Goal: Task Accomplishment & Management: Use online tool/utility

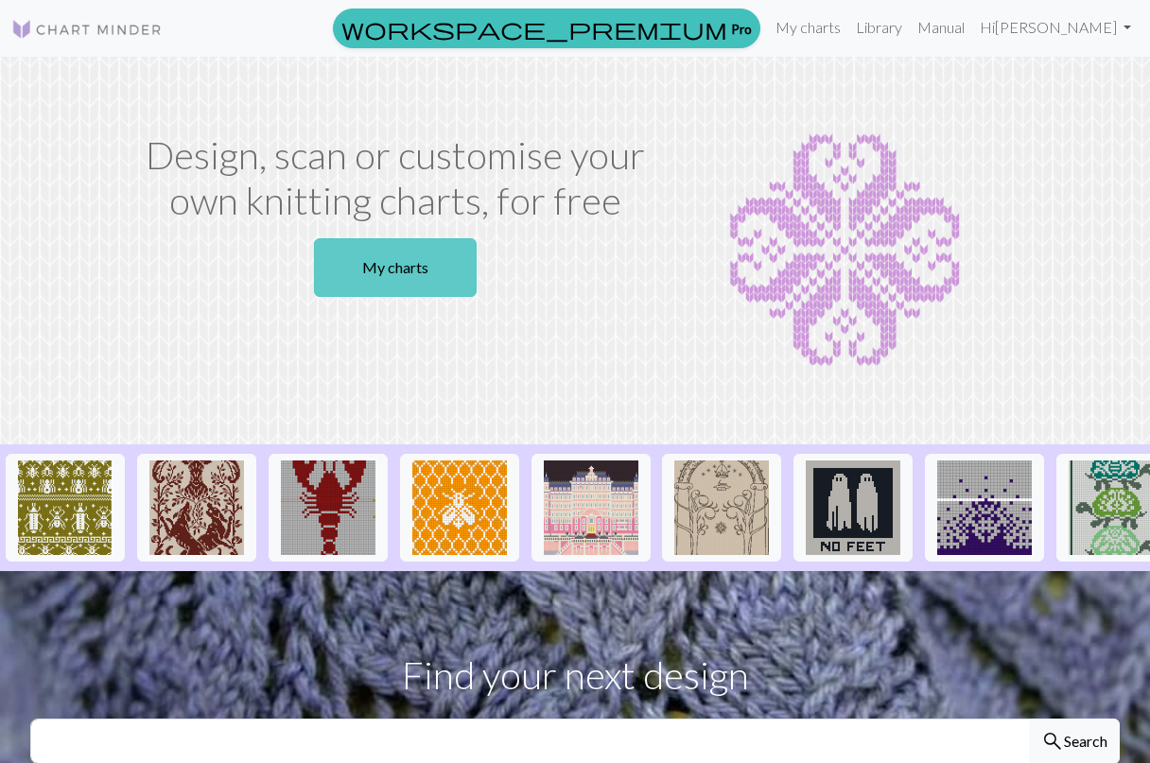
click at [405, 262] on link "My charts" at bounding box center [395, 267] width 163 height 59
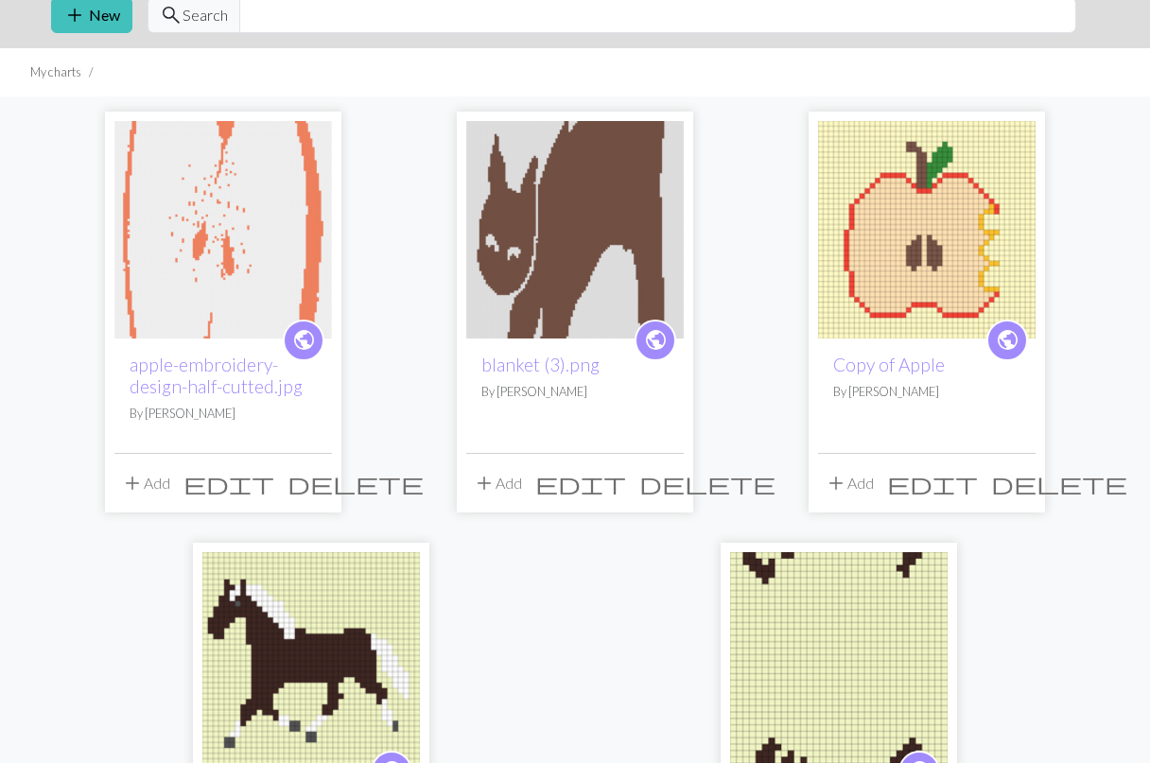
scroll to position [76, 0]
click at [409, 338] on div "public apple-embroidery-design-half-cutted.jpg By Audrey Hollingsworth add Add …" at bounding box center [575, 516] width 1078 height 841
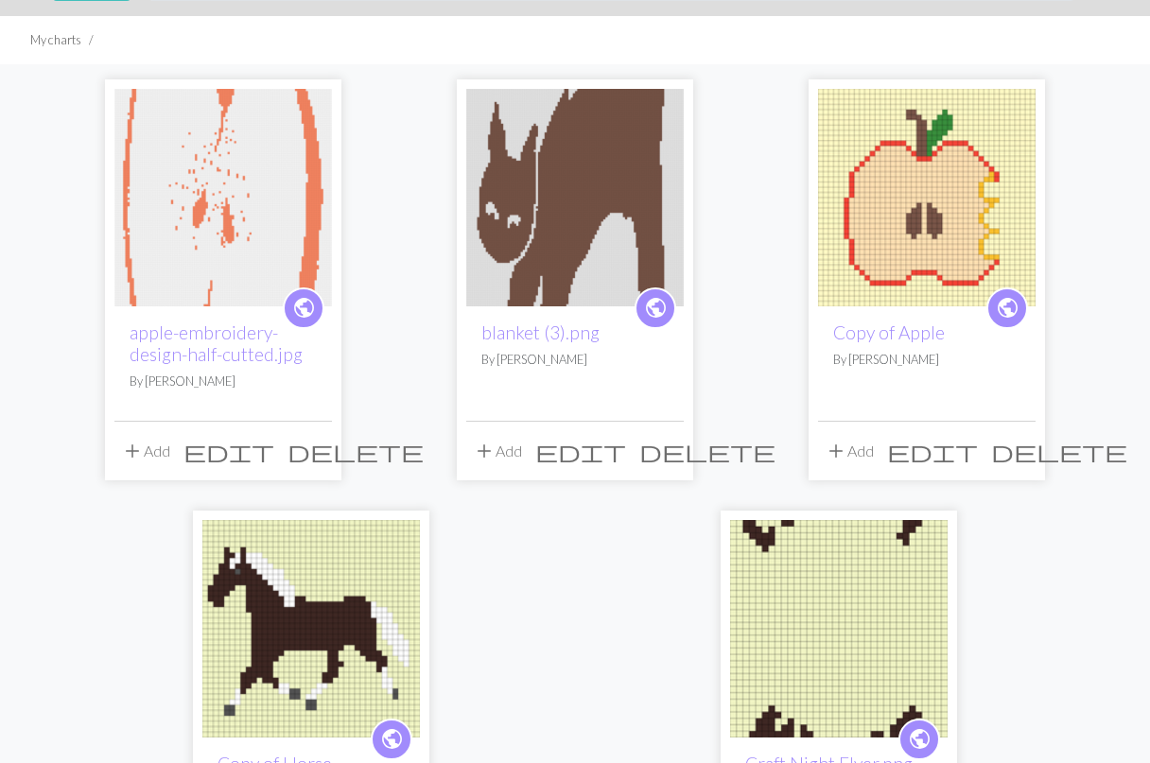
scroll to position [108, 0]
click at [577, 151] on img at bounding box center [574, 196] width 217 height 217
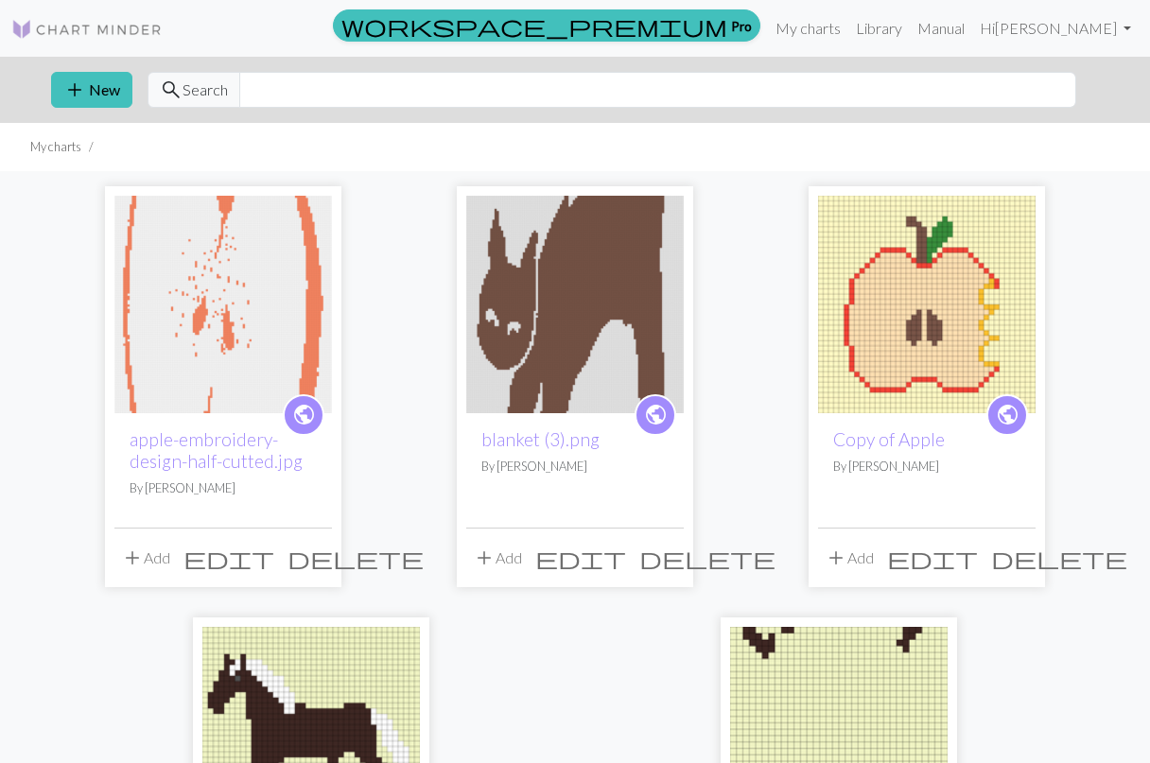
click at [312, 559] on span "delete" at bounding box center [355, 558] width 136 height 26
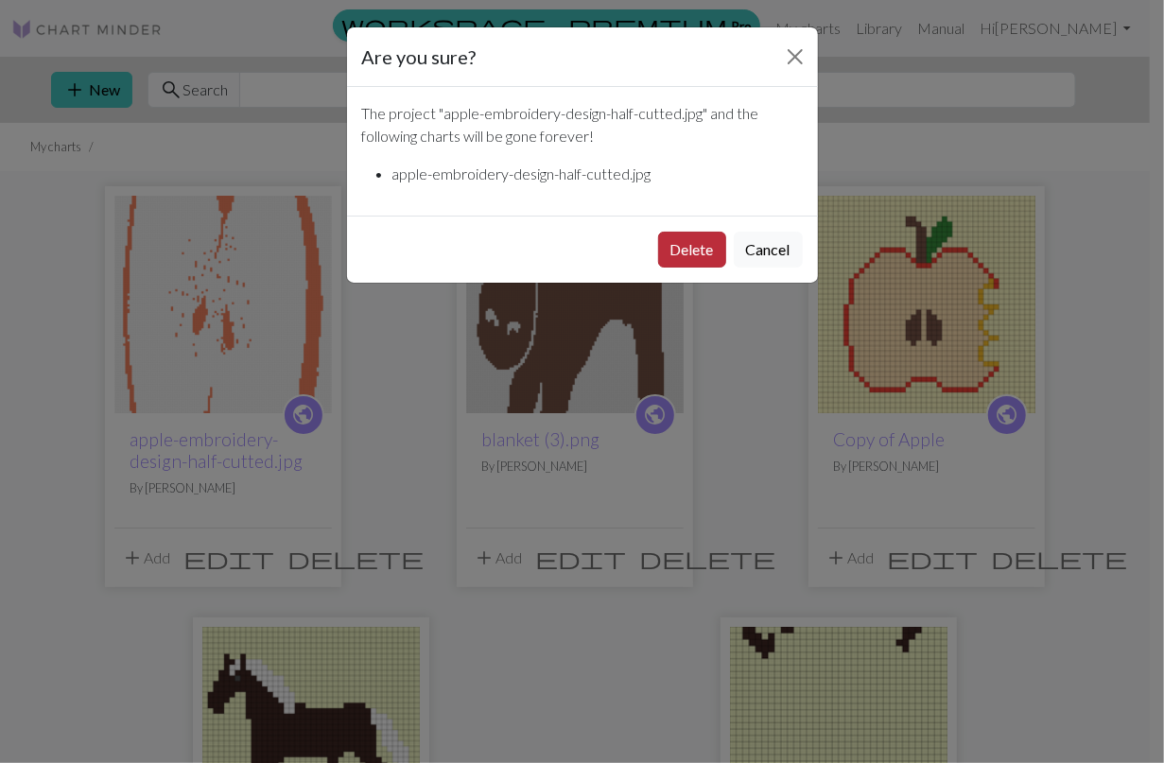
click at [689, 255] on button "Delete" at bounding box center [692, 250] width 68 height 36
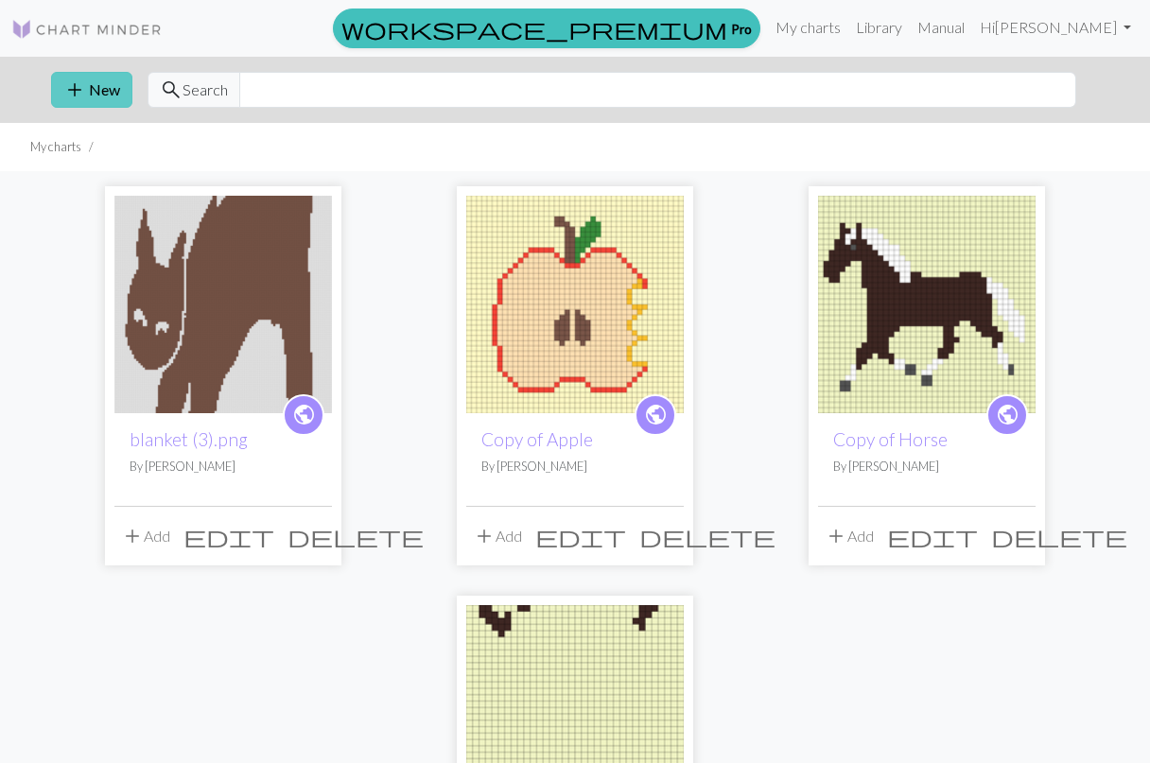
click at [104, 80] on button "add New" at bounding box center [91, 90] width 81 height 36
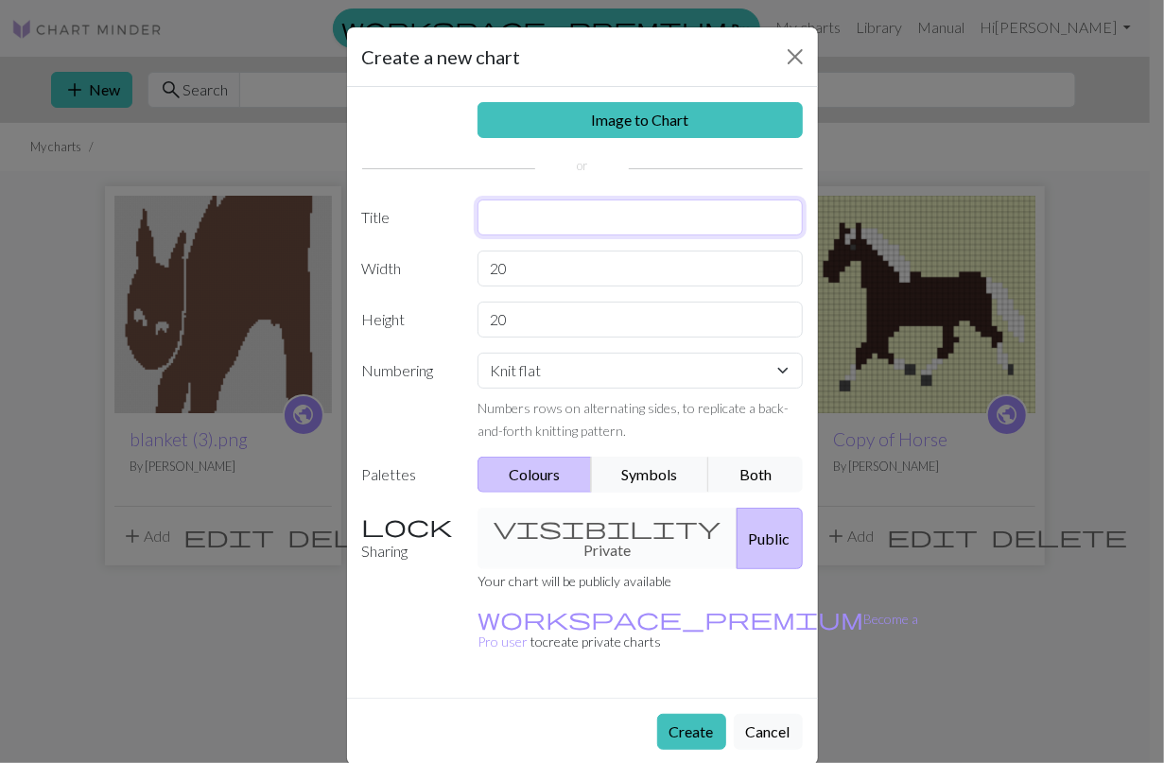
click at [570, 223] on input "text" at bounding box center [640, 218] width 325 height 36
type input "Worm"
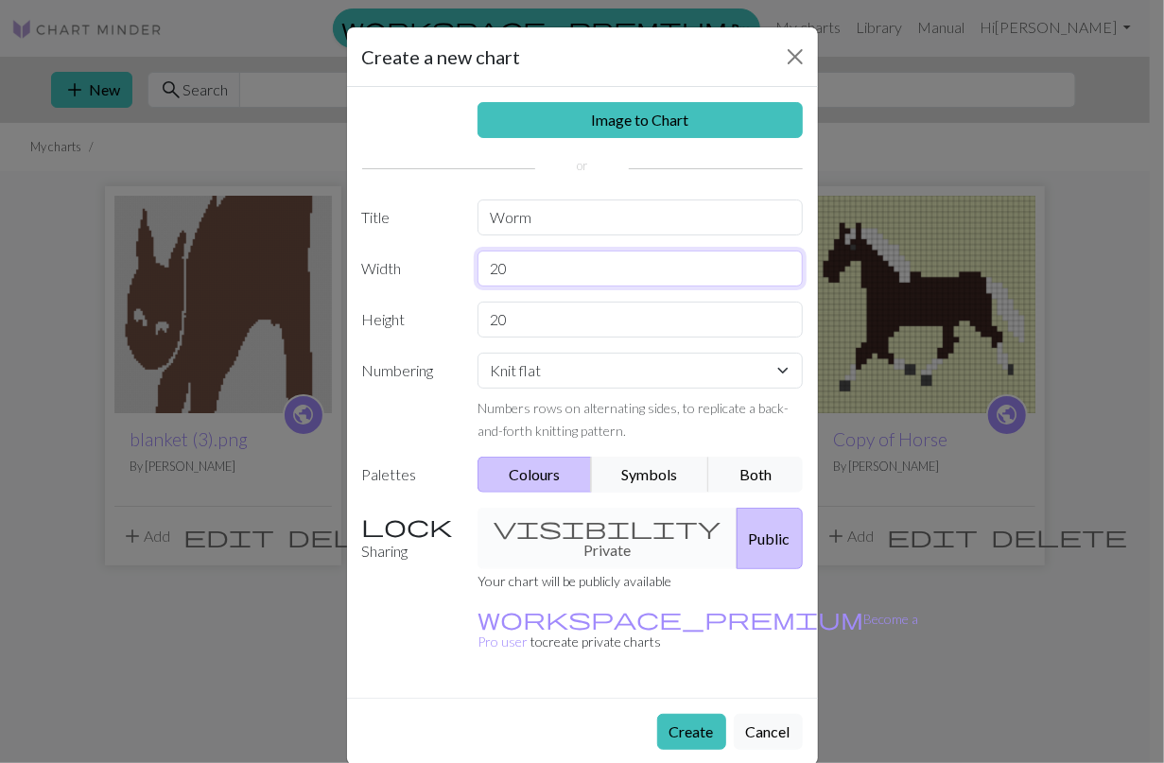
click at [588, 268] on input "20" at bounding box center [640, 269] width 325 height 36
click at [524, 263] on input "20" at bounding box center [640, 269] width 325 height 36
type input "100"
click at [510, 326] on input "20" at bounding box center [640, 320] width 325 height 36
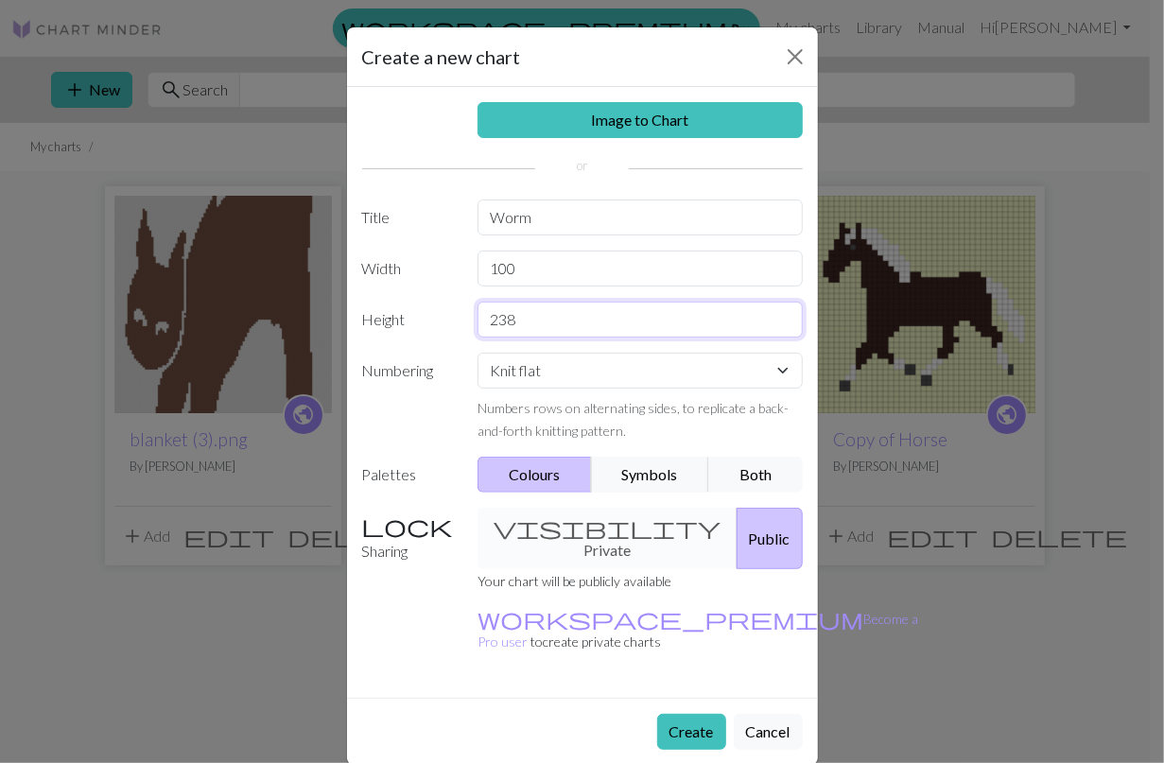
type input "238"
click at [609, 288] on div "Image to Chart Title Worm Width 100 Height 238 Numbering Knit flat Knit in the …" at bounding box center [582, 392] width 471 height 611
click at [612, 269] on input "100" at bounding box center [640, 269] width 325 height 36
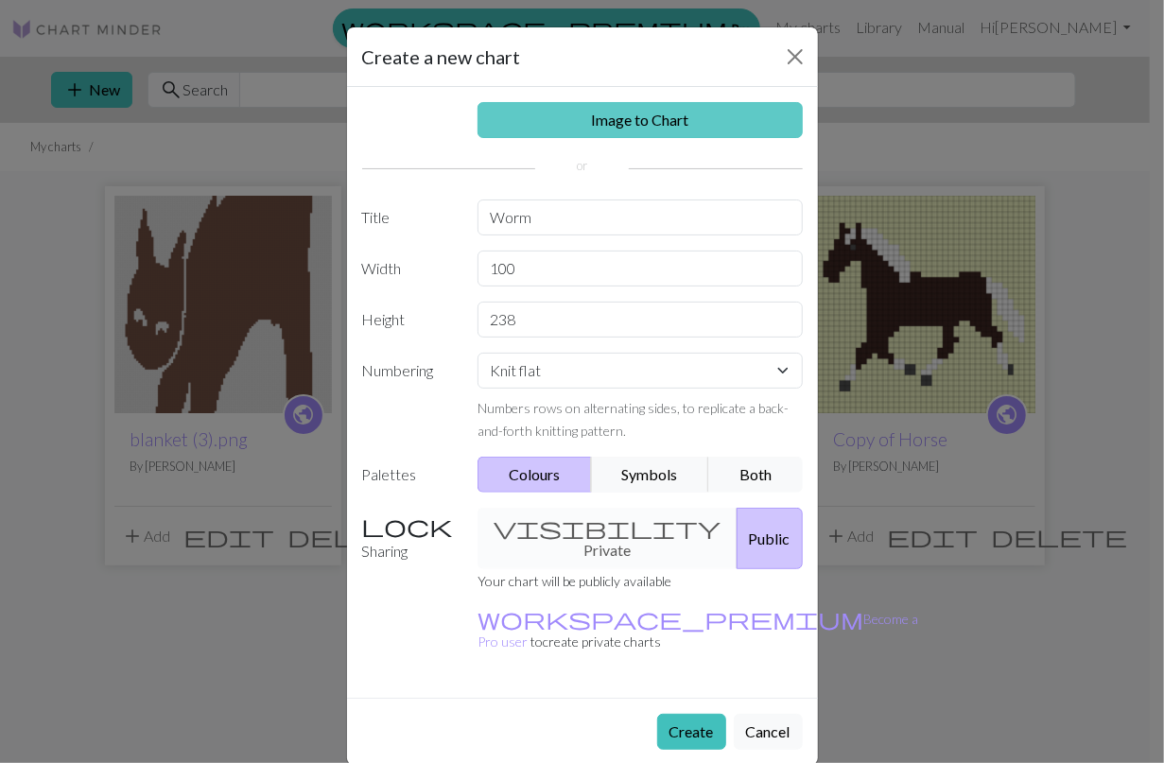
click at [645, 116] on link "Image to Chart" at bounding box center [640, 120] width 325 height 36
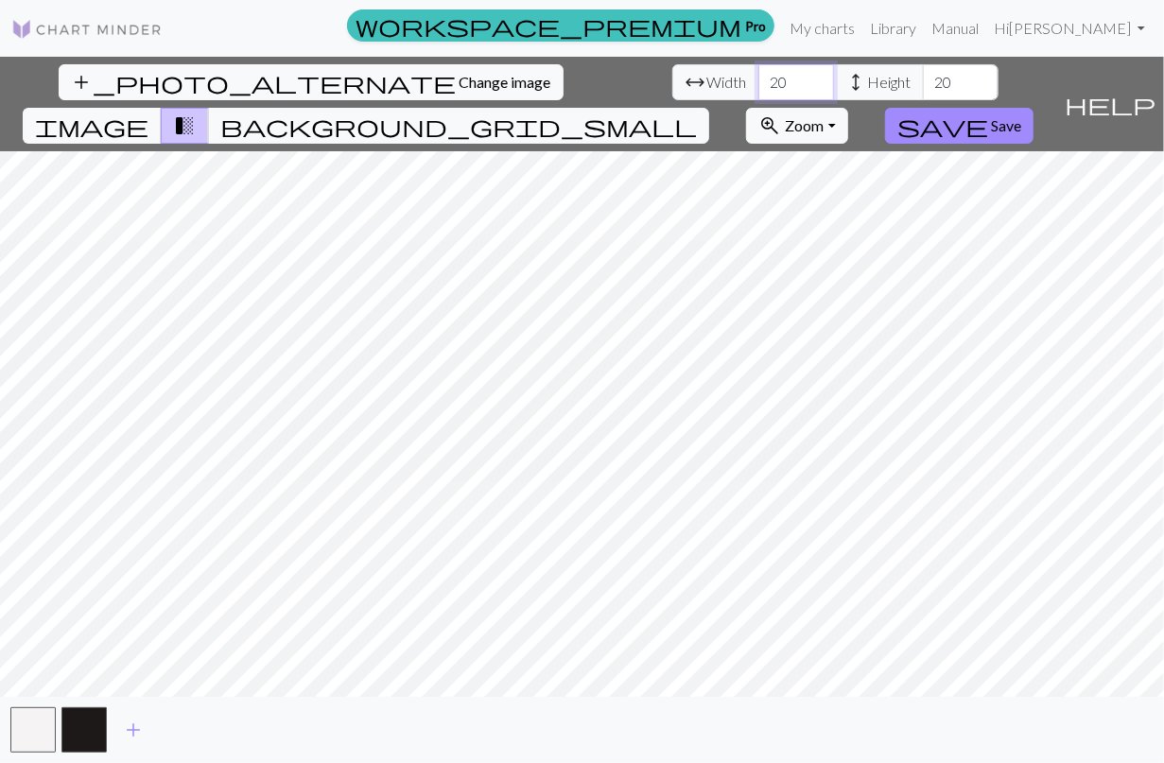
click at [758, 79] on input "20" at bounding box center [796, 82] width 76 height 36
click at [758, 82] on input "20" at bounding box center [796, 82] width 76 height 36
type input "100"
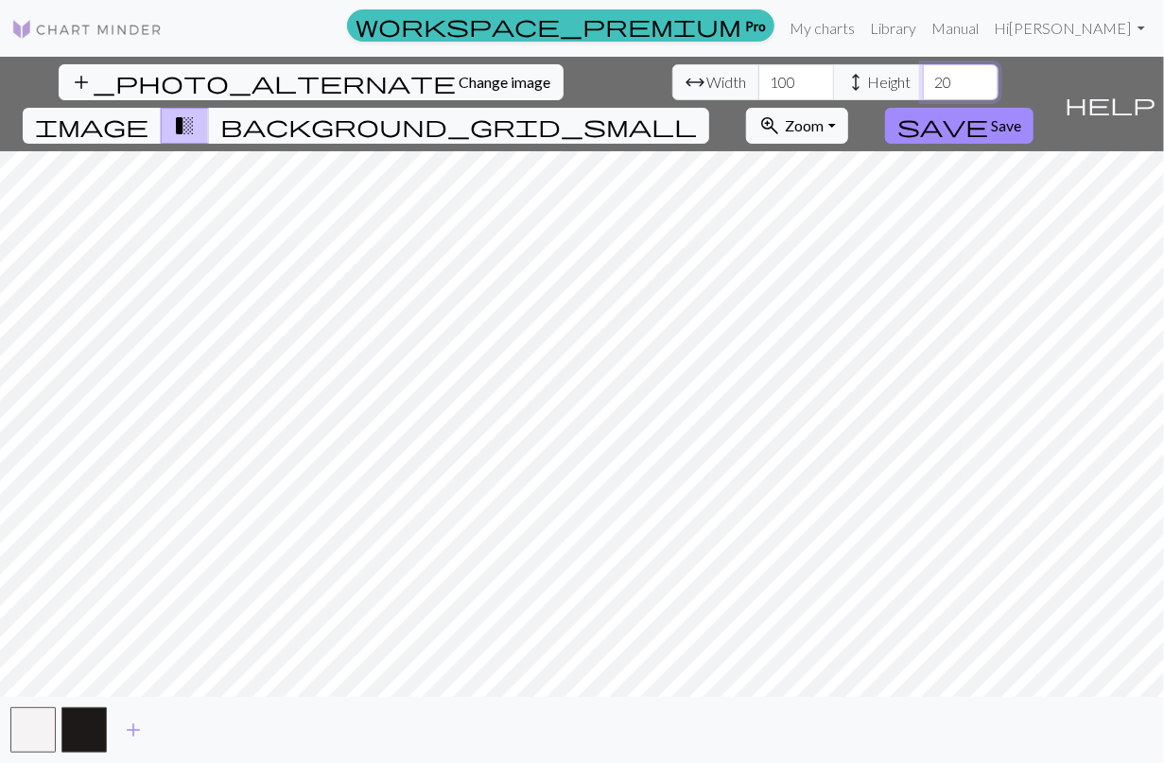
click at [923, 81] on input "20" at bounding box center [961, 82] width 76 height 36
type input "238"
click at [1021, 116] on span "Save" at bounding box center [1006, 125] width 30 height 18
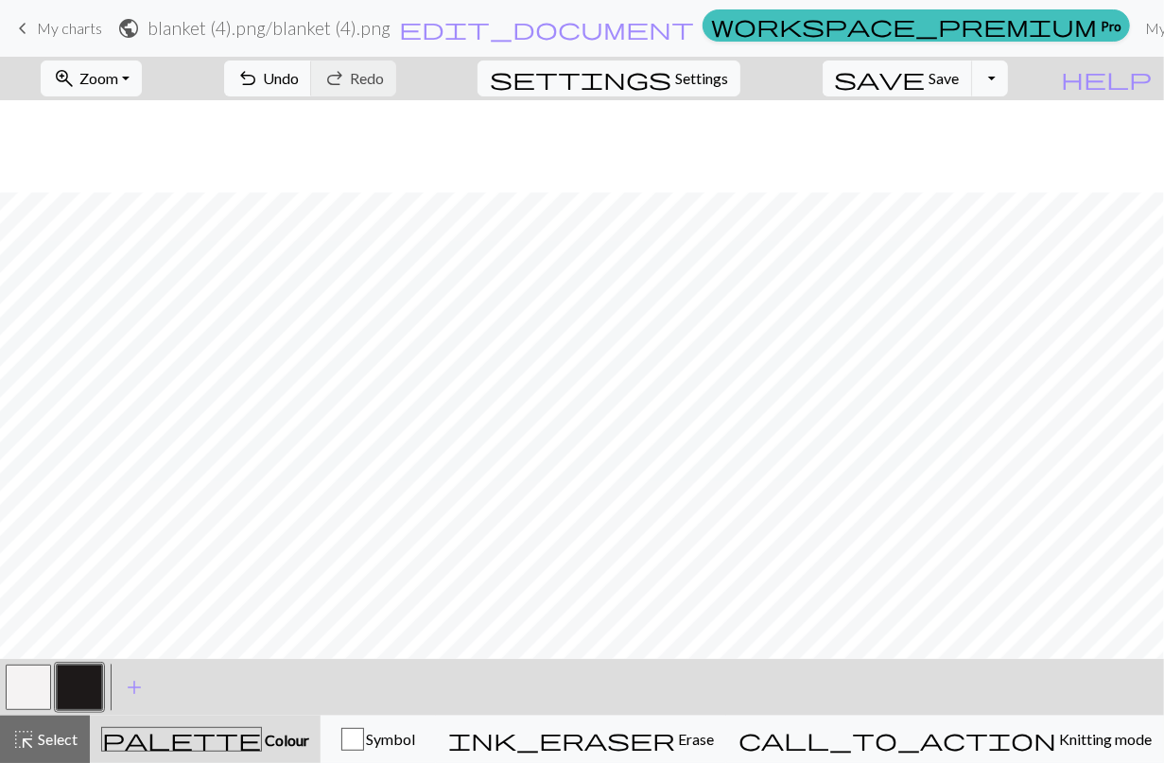
scroll to position [1693, 0]
click at [132, 684] on span "add" at bounding box center [134, 687] width 23 height 26
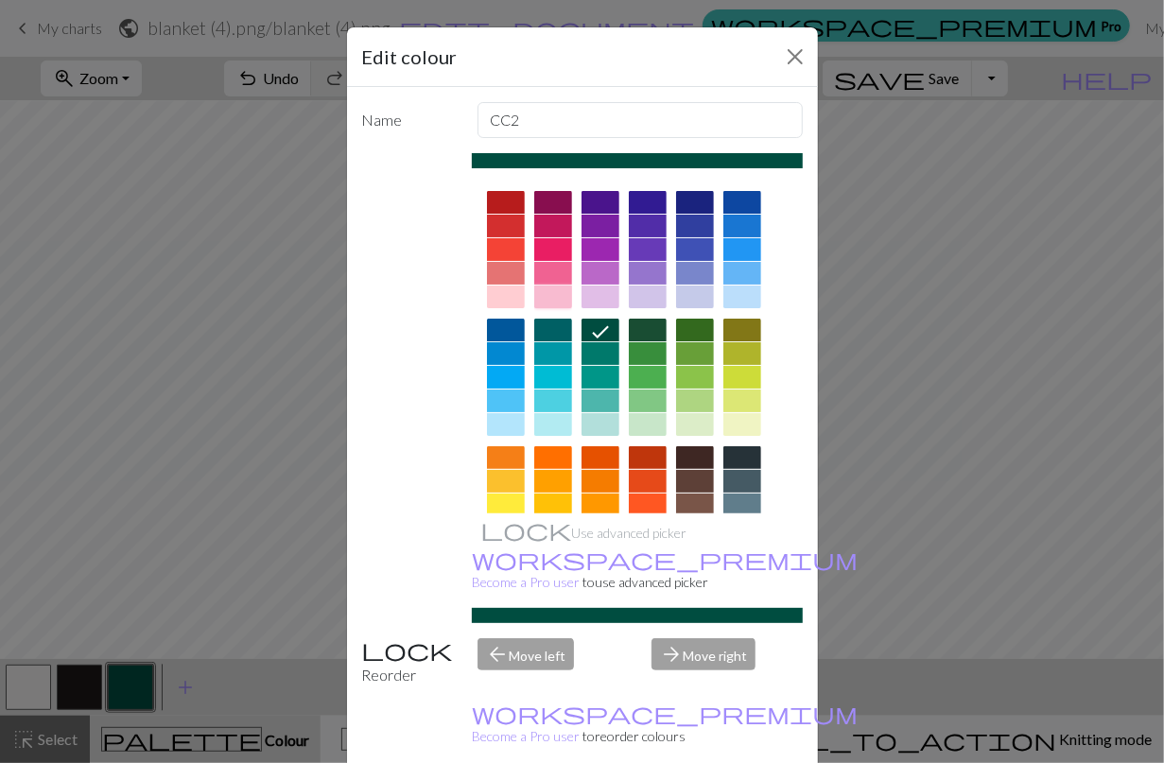
click at [544, 297] on div at bounding box center [553, 297] width 38 height 23
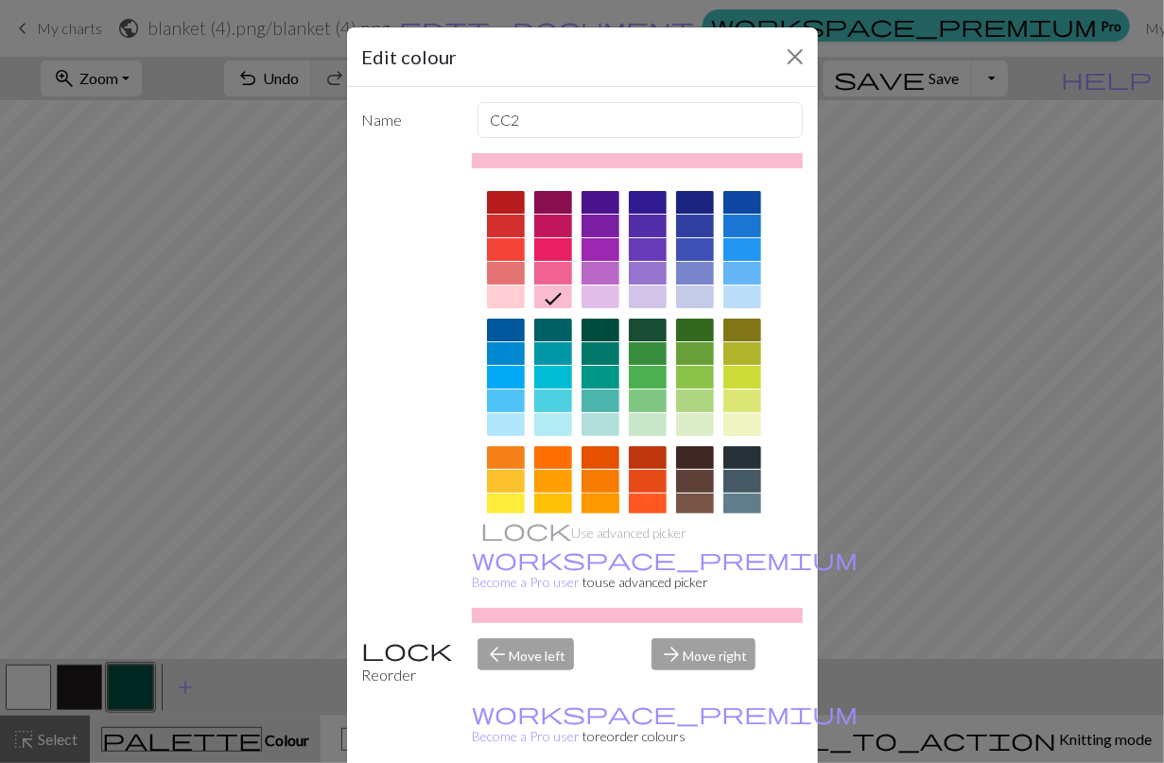
click at [591, 502] on div at bounding box center [601, 505] width 38 height 23
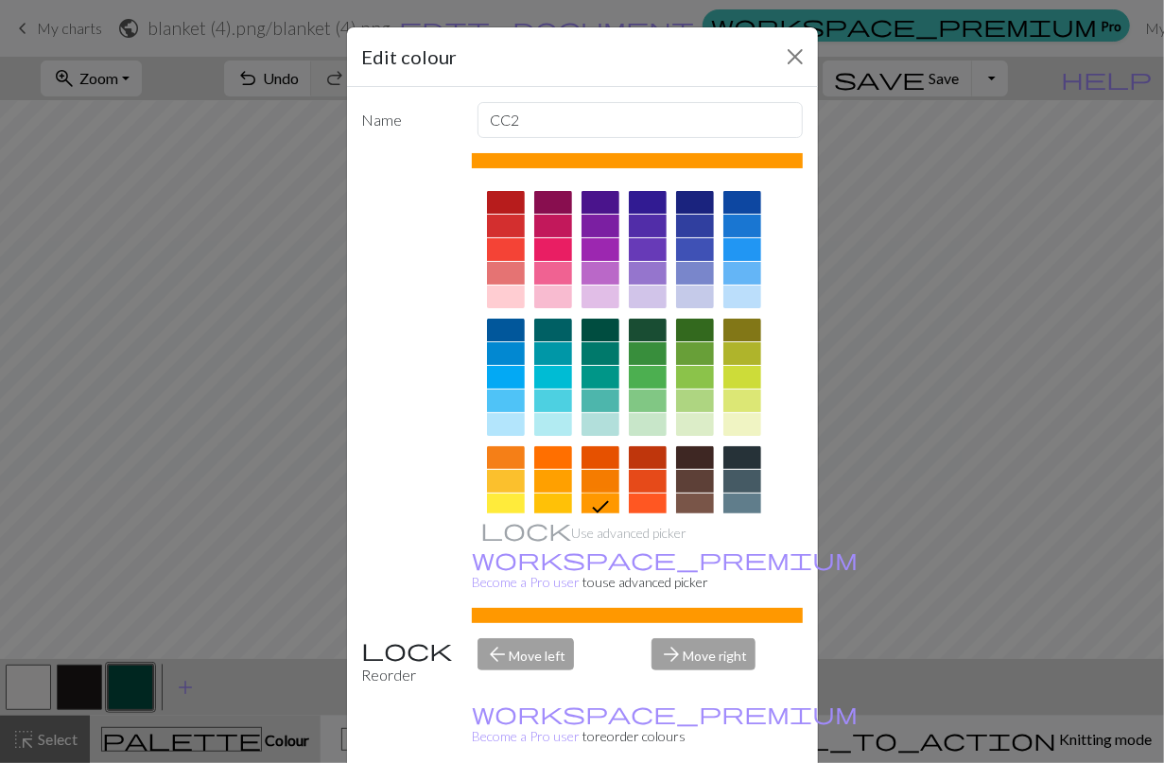
scroll to position [151, 0]
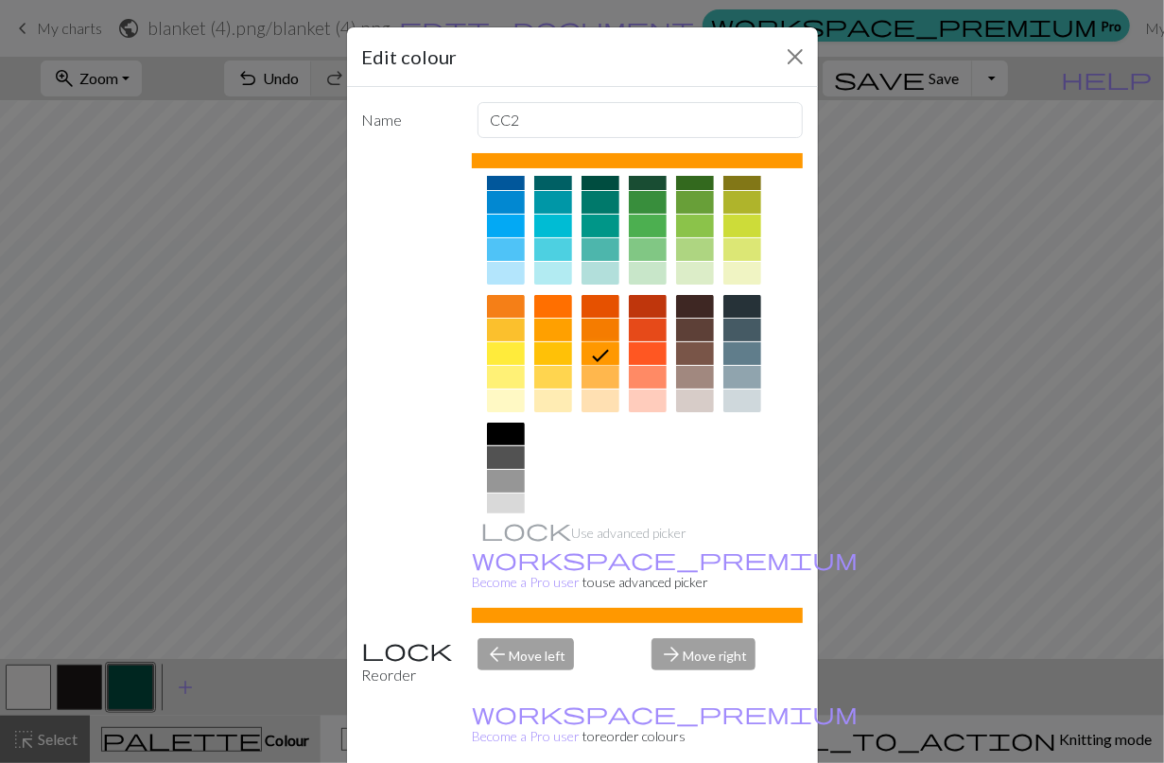
click at [588, 372] on div at bounding box center [601, 377] width 38 height 23
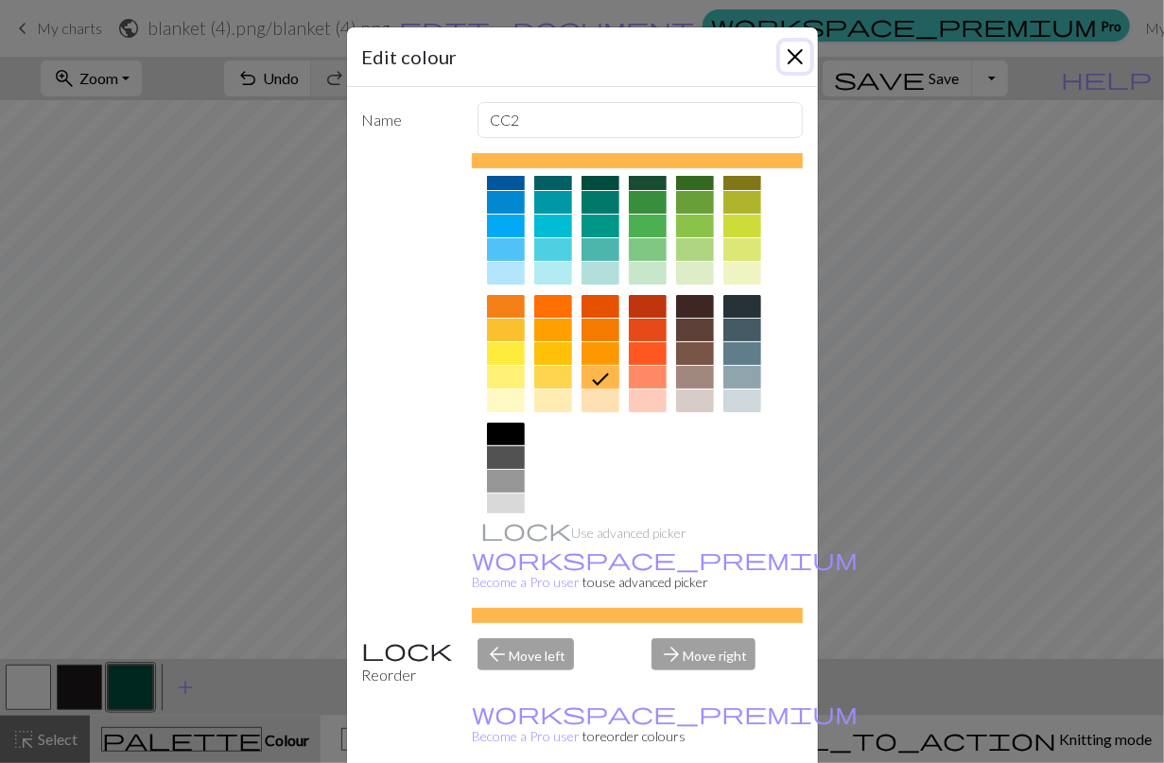
click at [789, 56] on button "Close" at bounding box center [795, 57] width 30 height 30
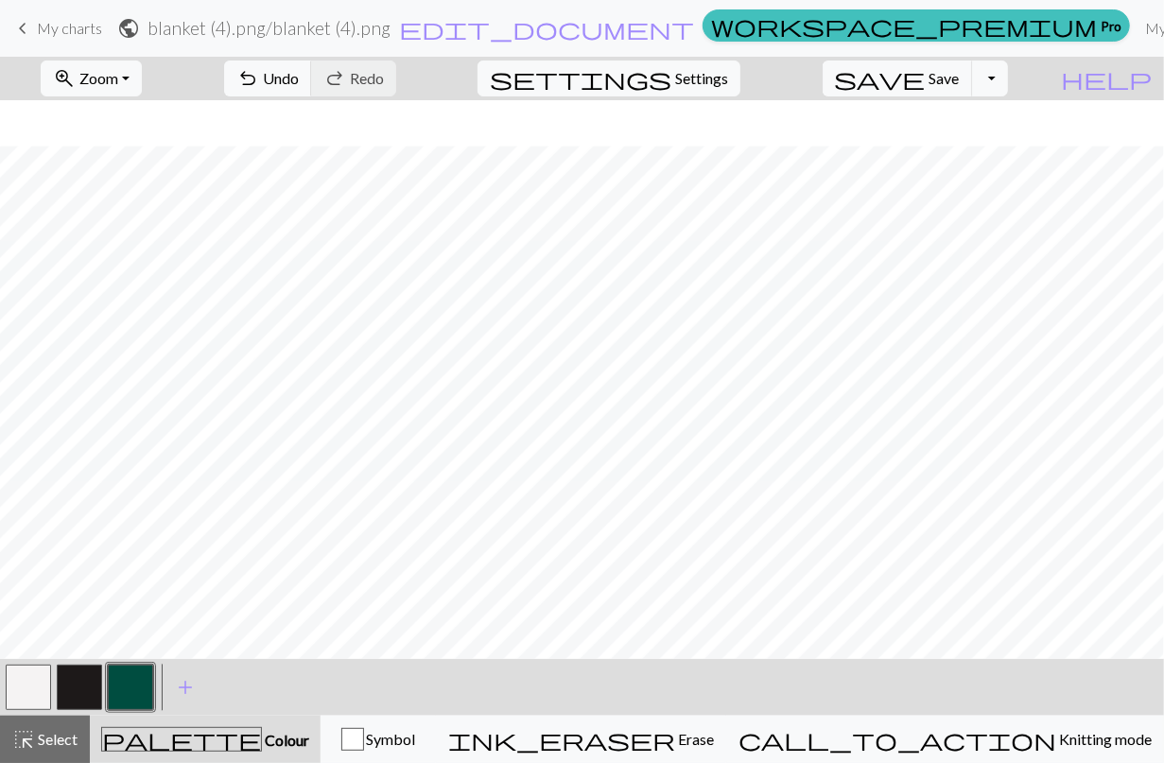
scroll to position [1738, 0]
click at [132, 674] on button "button" at bounding box center [130, 687] width 45 height 45
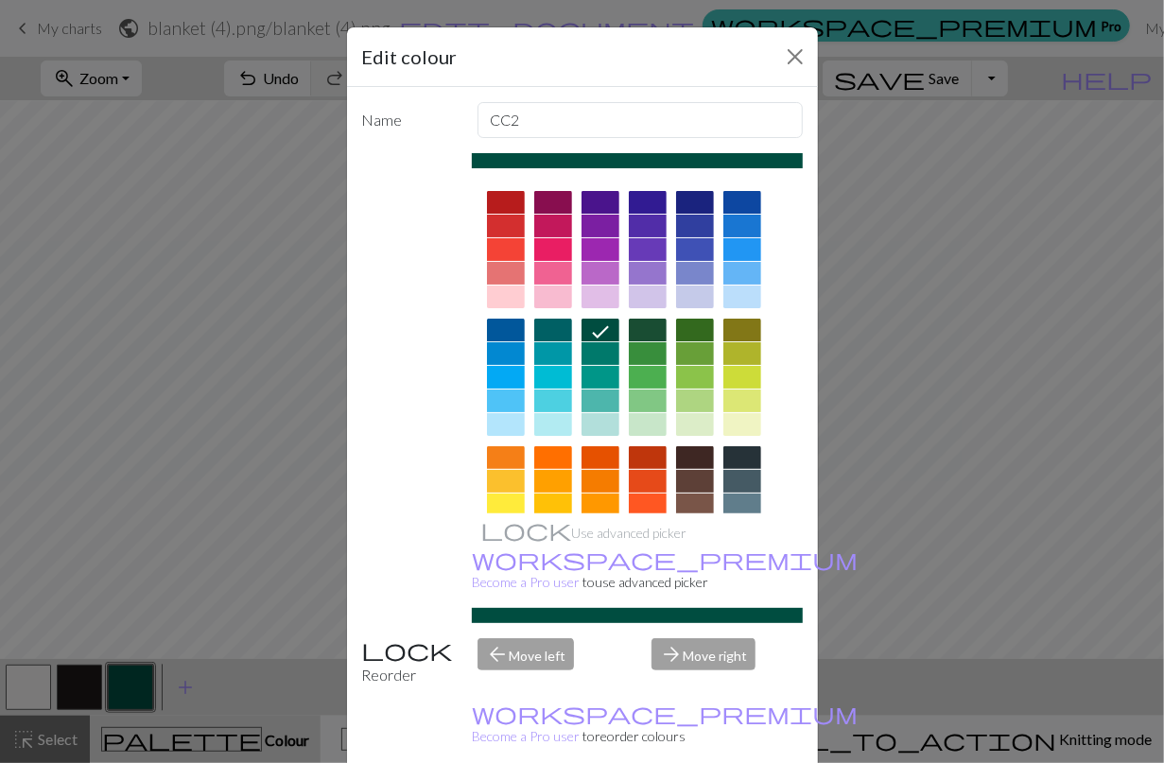
scroll to position [121, 0]
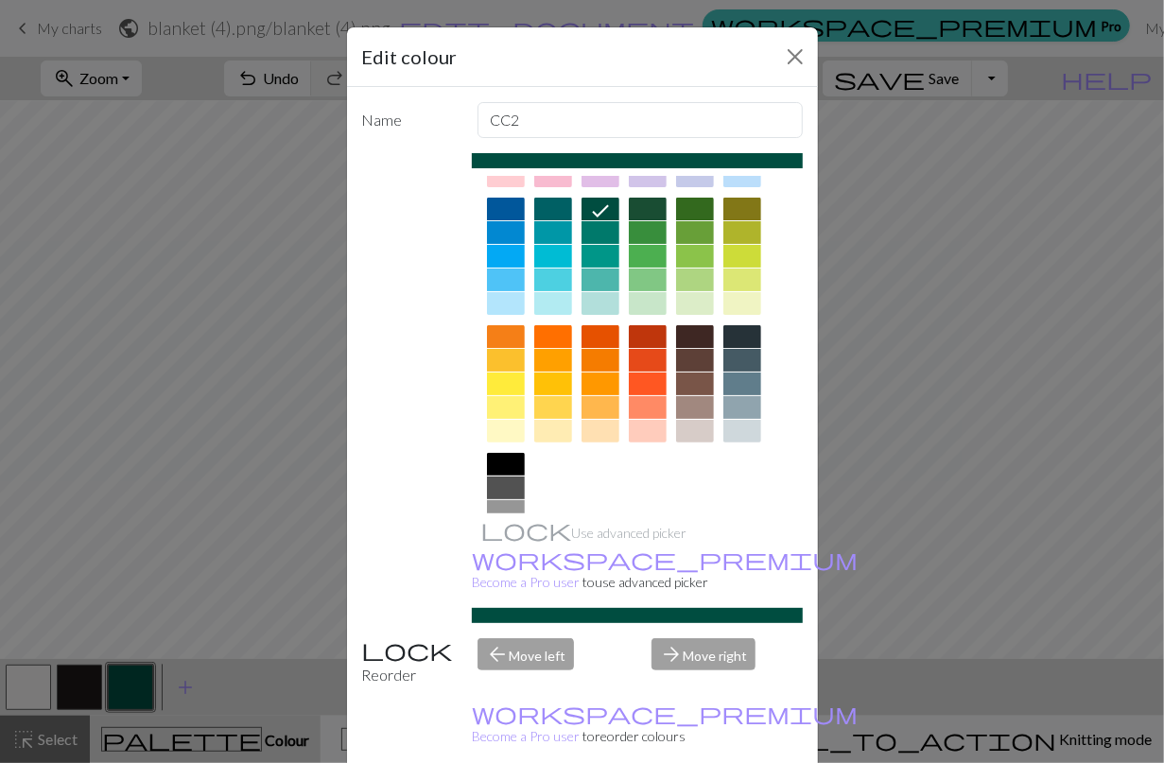
click at [595, 428] on div at bounding box center [601, 431] width 38 height 23
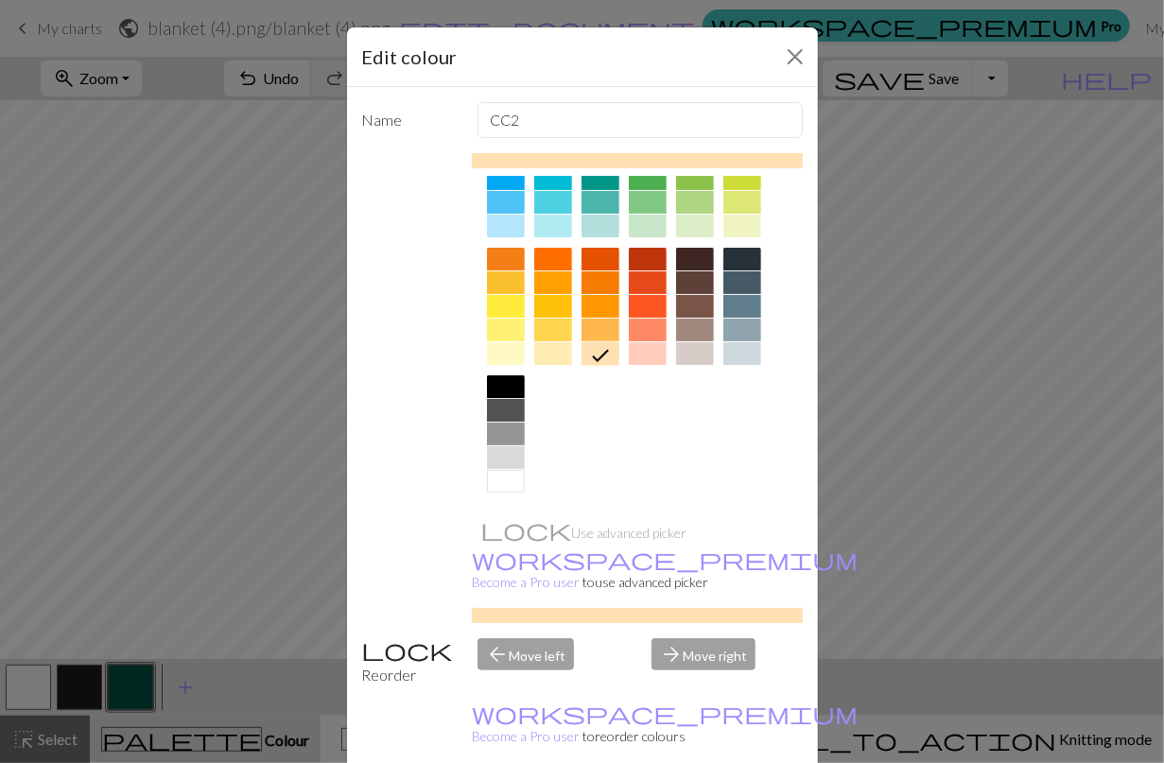
scroll to position [44, 0]
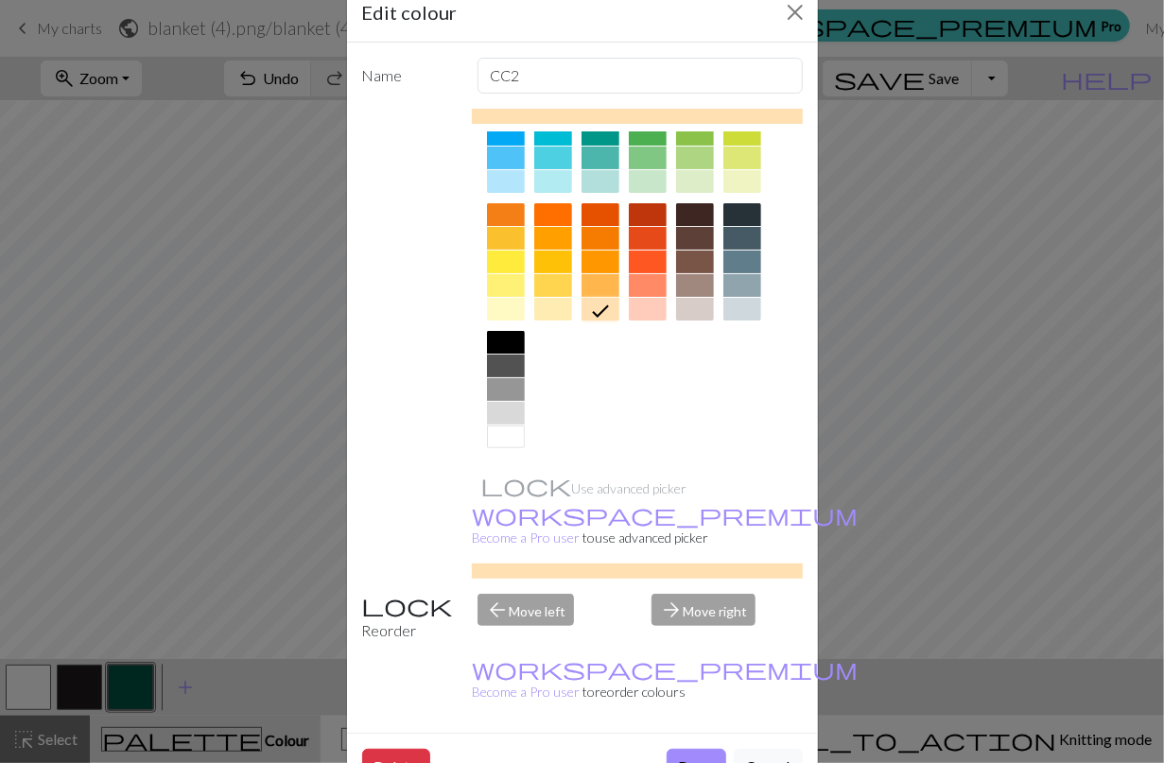
click at [687, 749] on button "Done" at bounding box center [697, 767] width 60 height 36
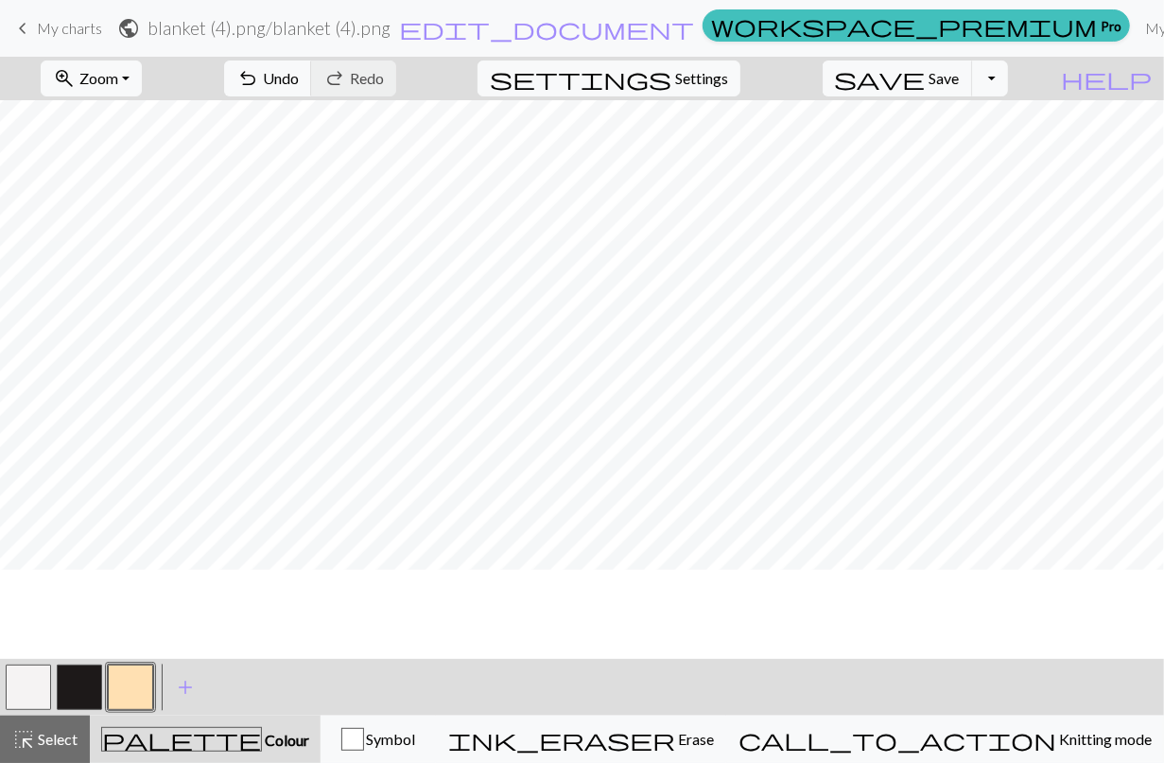
scroll to position [1647, 0]
click at [78, 683] on button "button" at bounding box center [79, 687] width 45 height 45
click at [125, 690] on button "button" at bounding box center [130, 687] width 45 height 45
